Goal: Information Seeking & Learning: Find specific fact

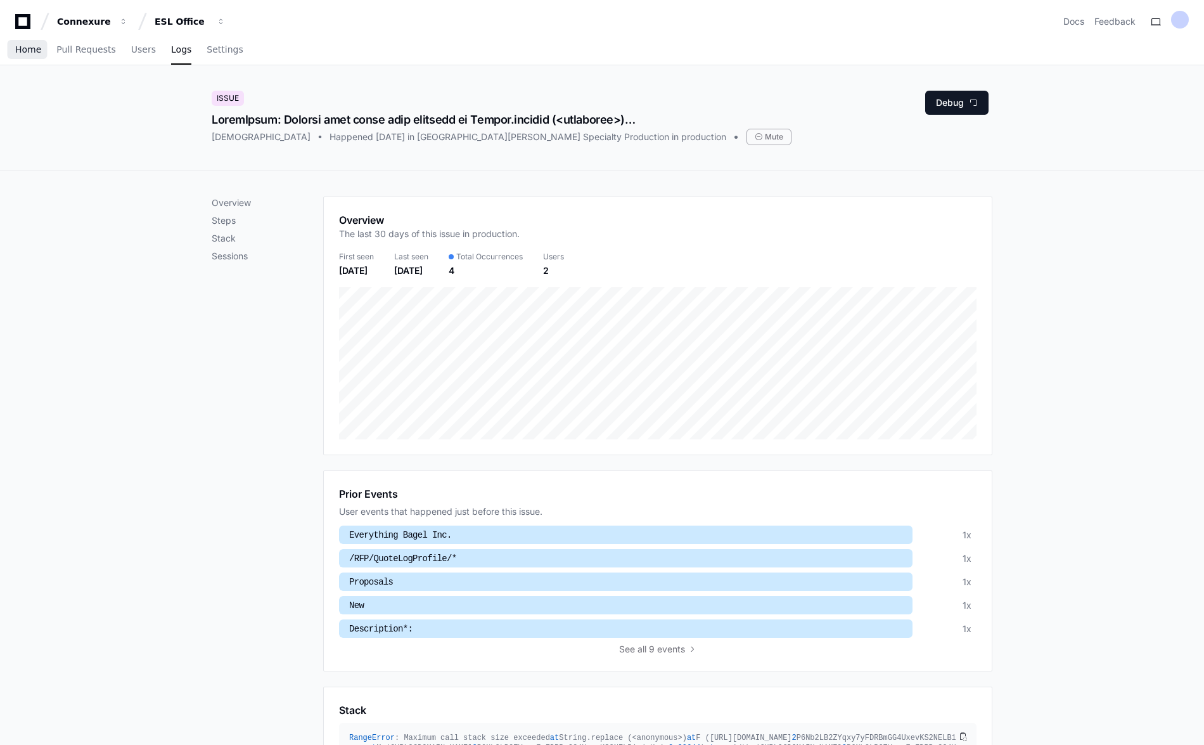
click at [20, 50] on span "Home" at bounding box center [28, 50] width 26 height 8
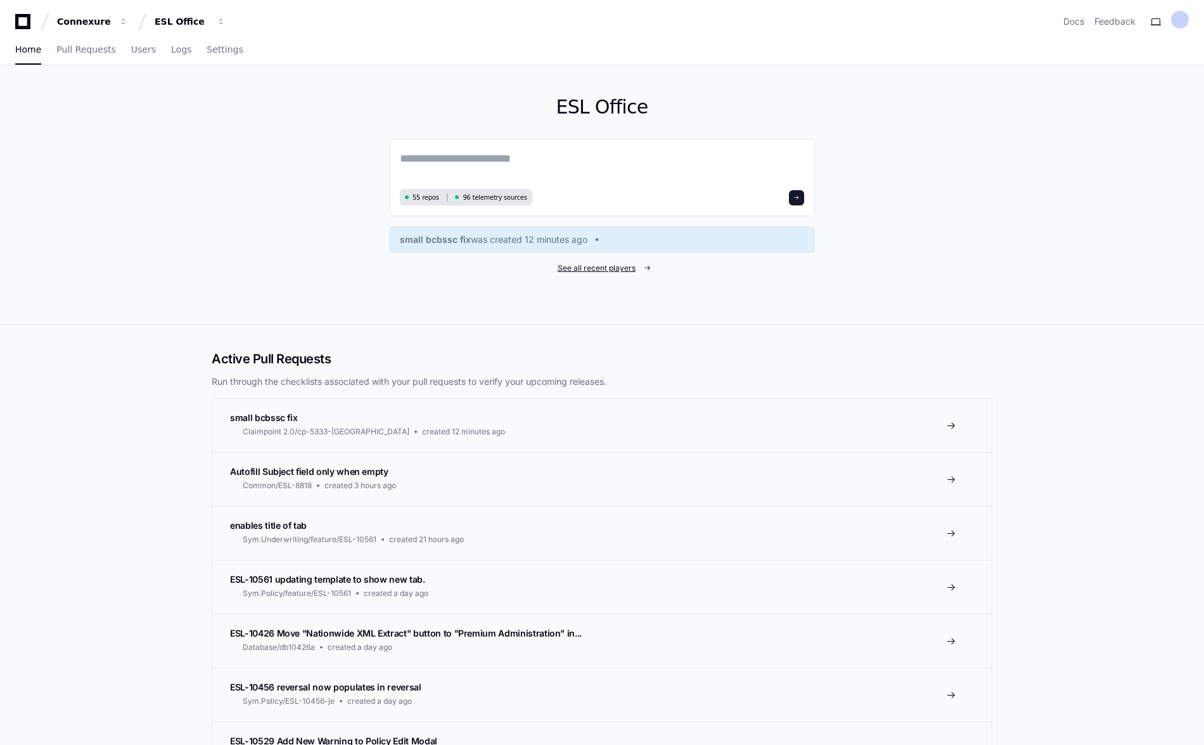
click at [598, 266] on span "See all recent players" at bounding box center [597, 268] width 78 height 10
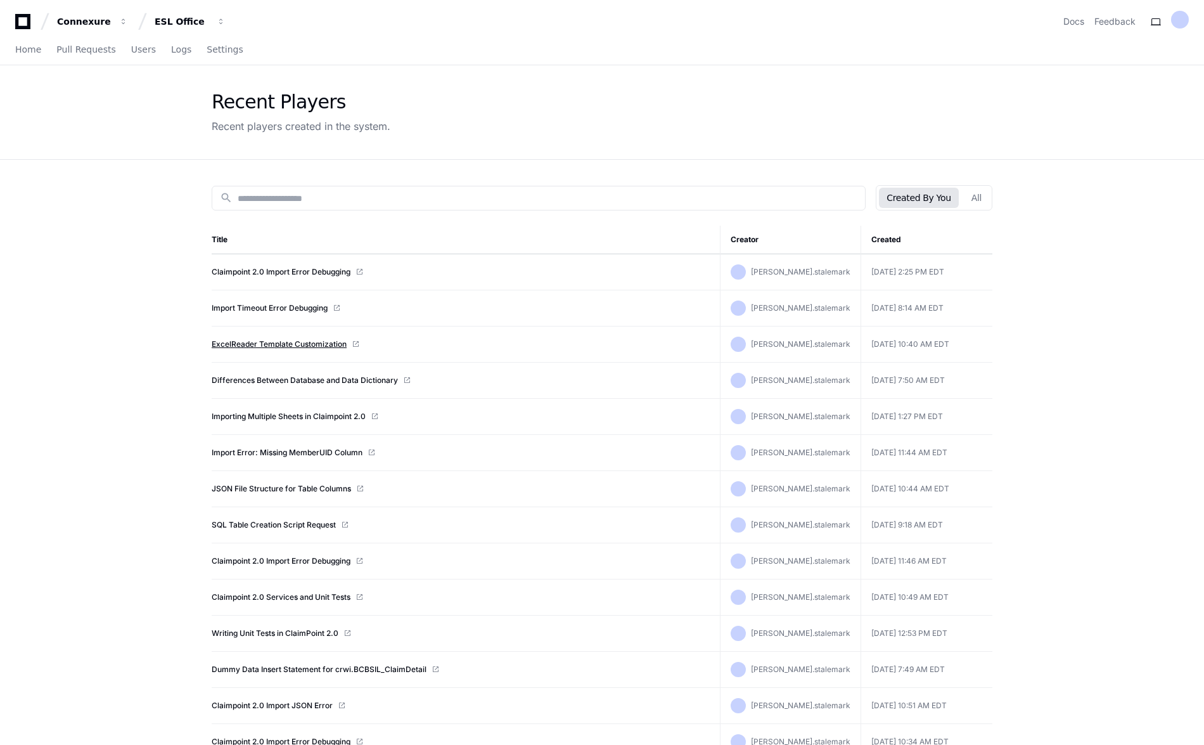
click at [286, 344] on link "ExcelReader Template Customization" at bounding box center [279, 344] width 135 height 10
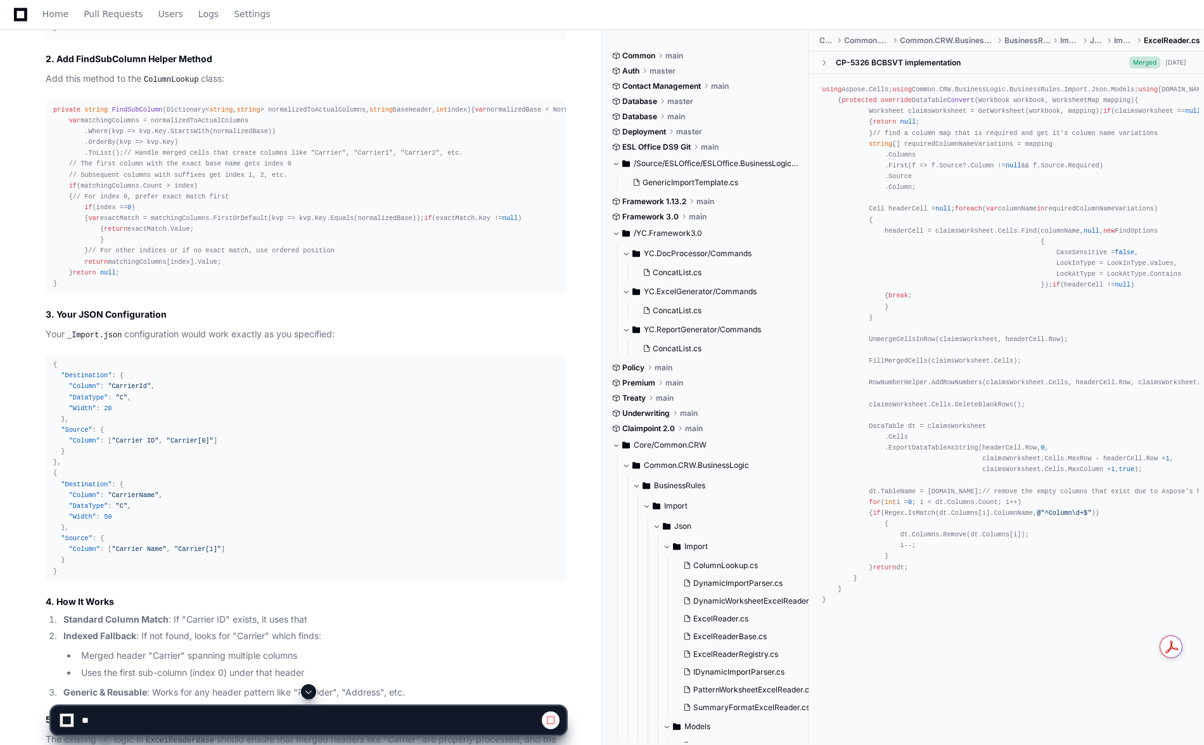
scroll to position [2979, 0]
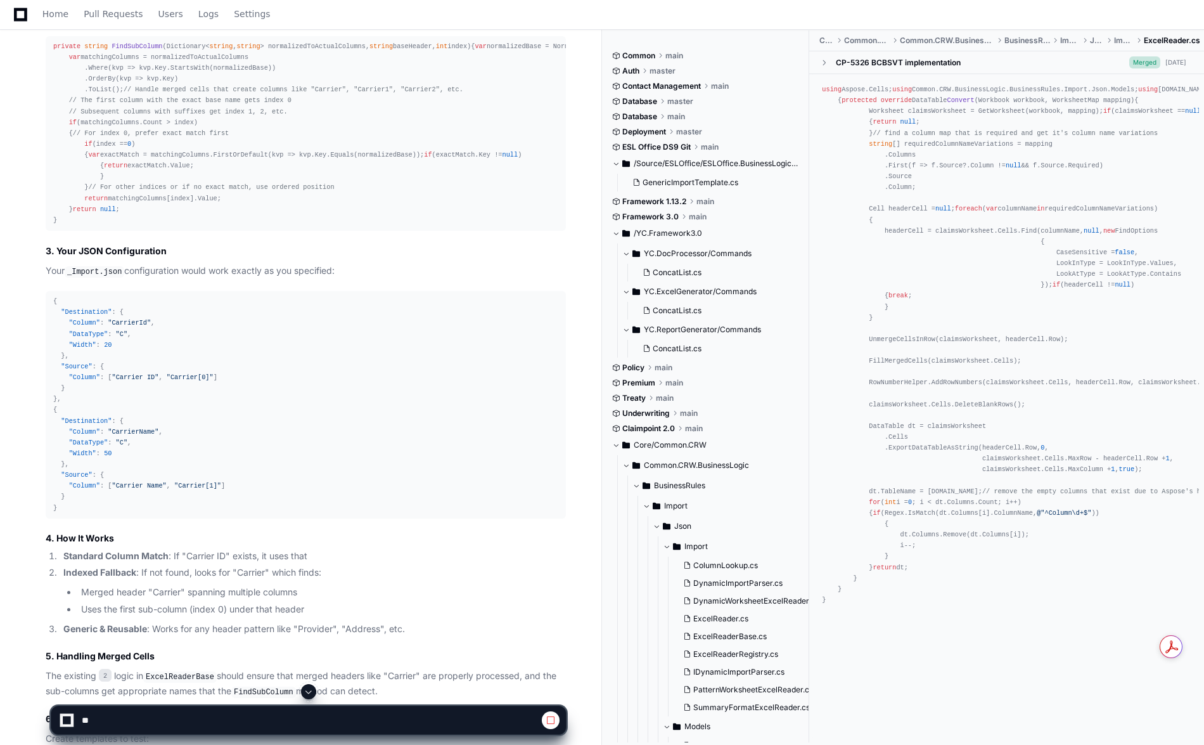
click at [127, 50] on span "FindSubColumn" at bounding box center [137, 46] width 51 height 8
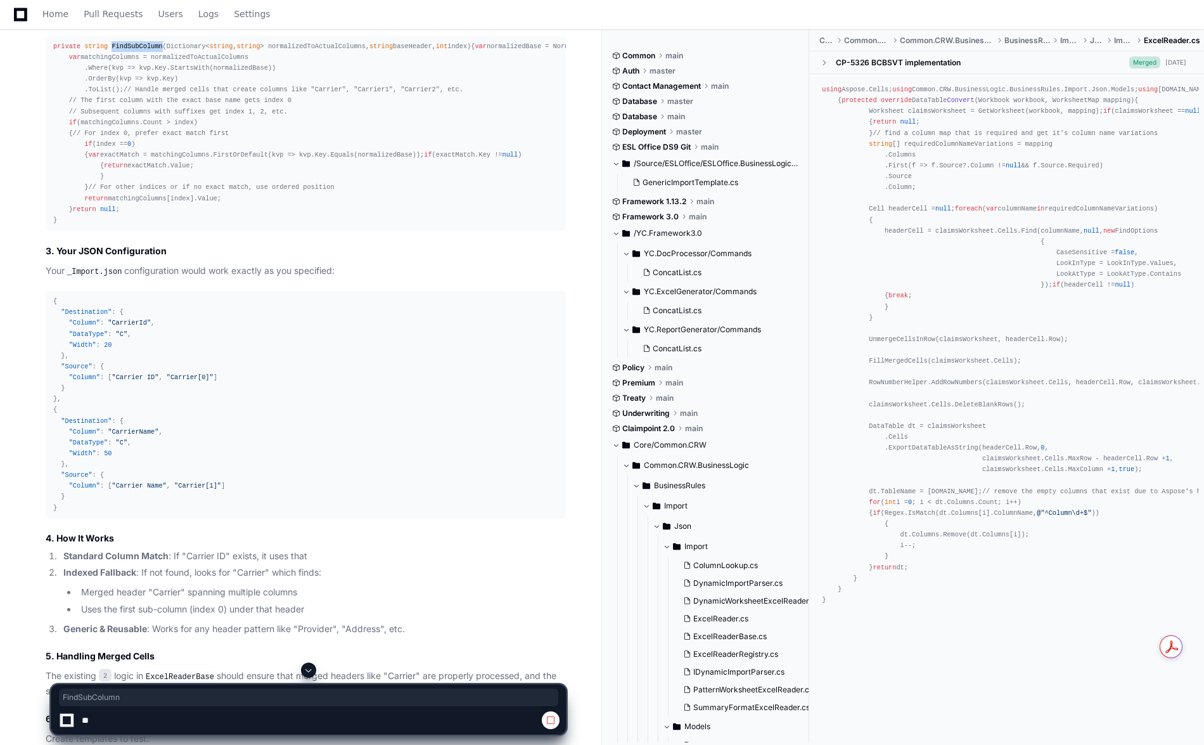
copy span "FindSubColumn"
